Goal: Information Seeking & Learning: Learn about a topic

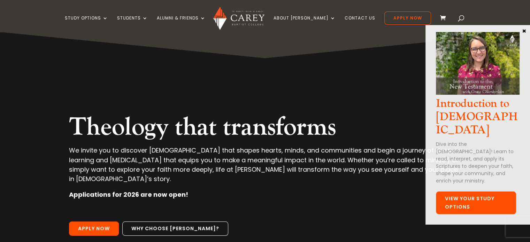
click at [458, 192] on link "View Your Study Options" at bounding box center [476, 203] width 80 height 23
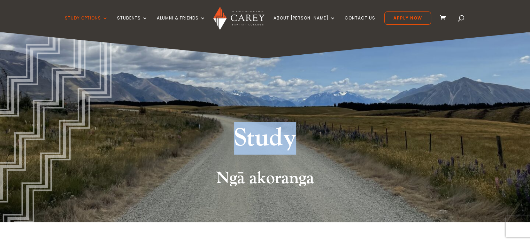
drag, startPoint x: 528, startPoint y: 21, endPoint x: 530, endPoint y: 52, distance: 31.4
